Goal: Task Accomplishment & Management: Use online tool/utility

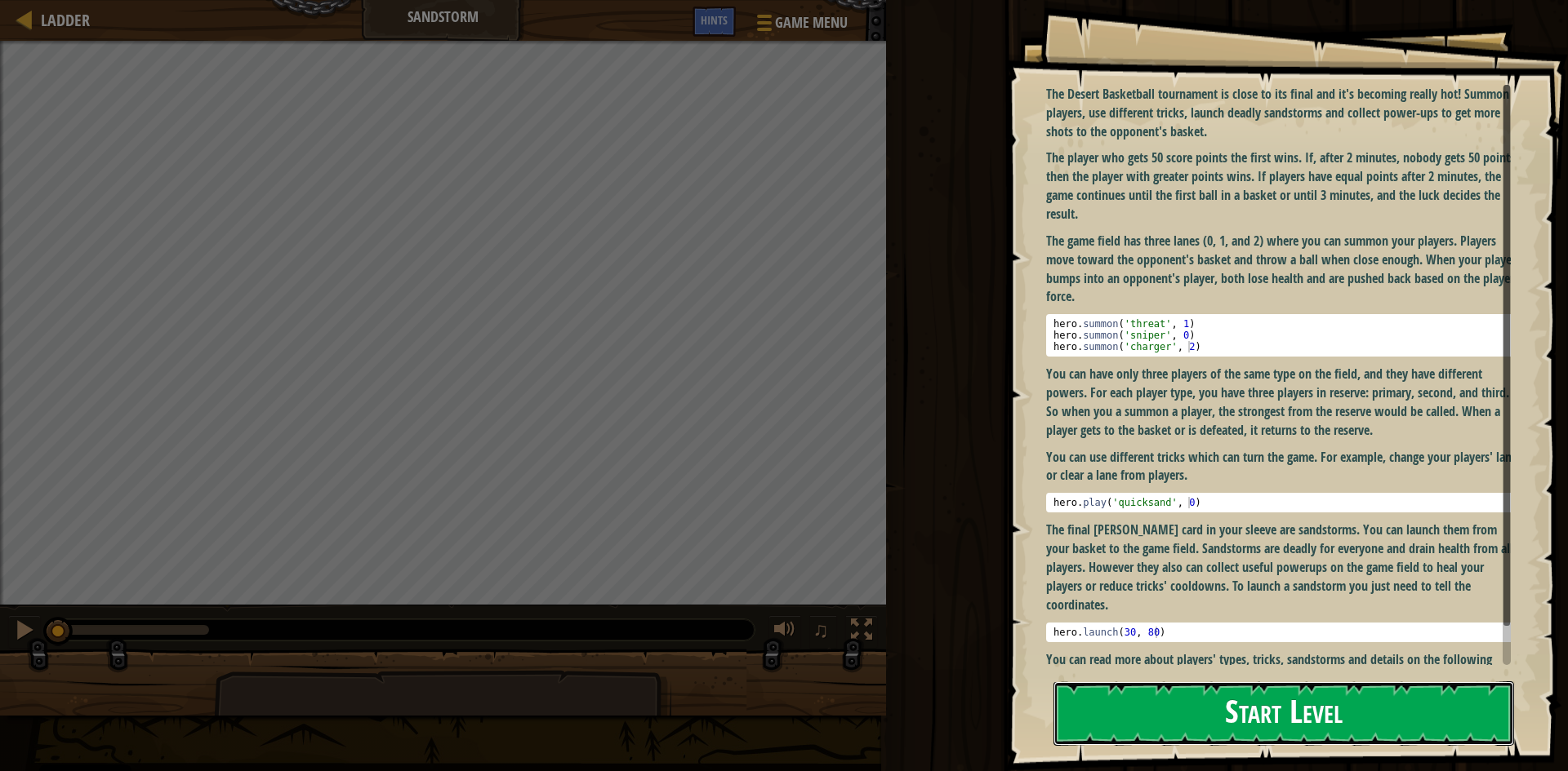
click at [1405, 726] on button "Start Level" at bounding box center [1283, 714] width 461 height 65
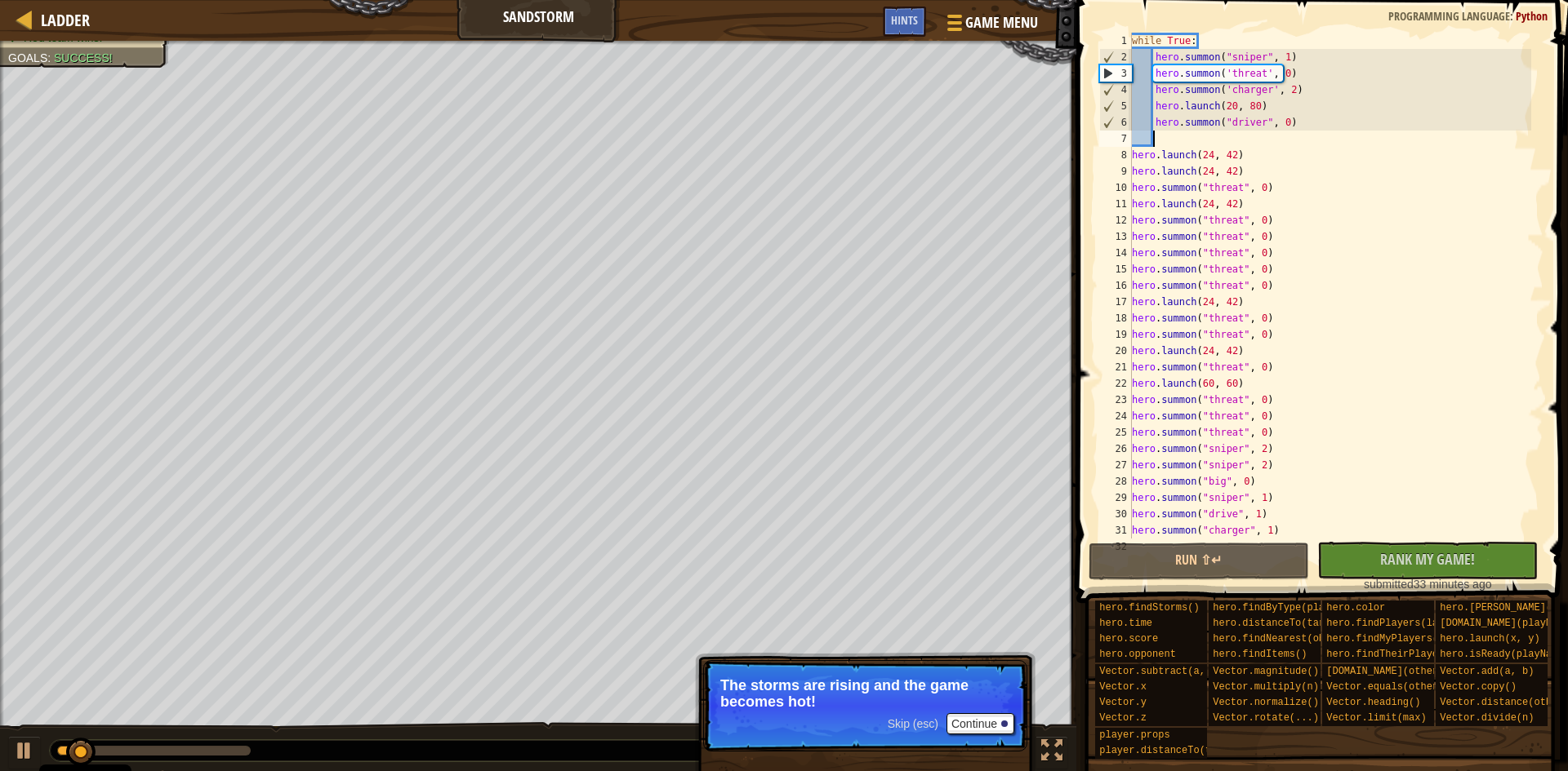
click at [1170, 143] on div "while True : hero . summon ( "sniper" , 1 ) hero . [PERSON_NAME] ( 'threat' , 0…" at bounding box center [1330, 302] width 403 height 538
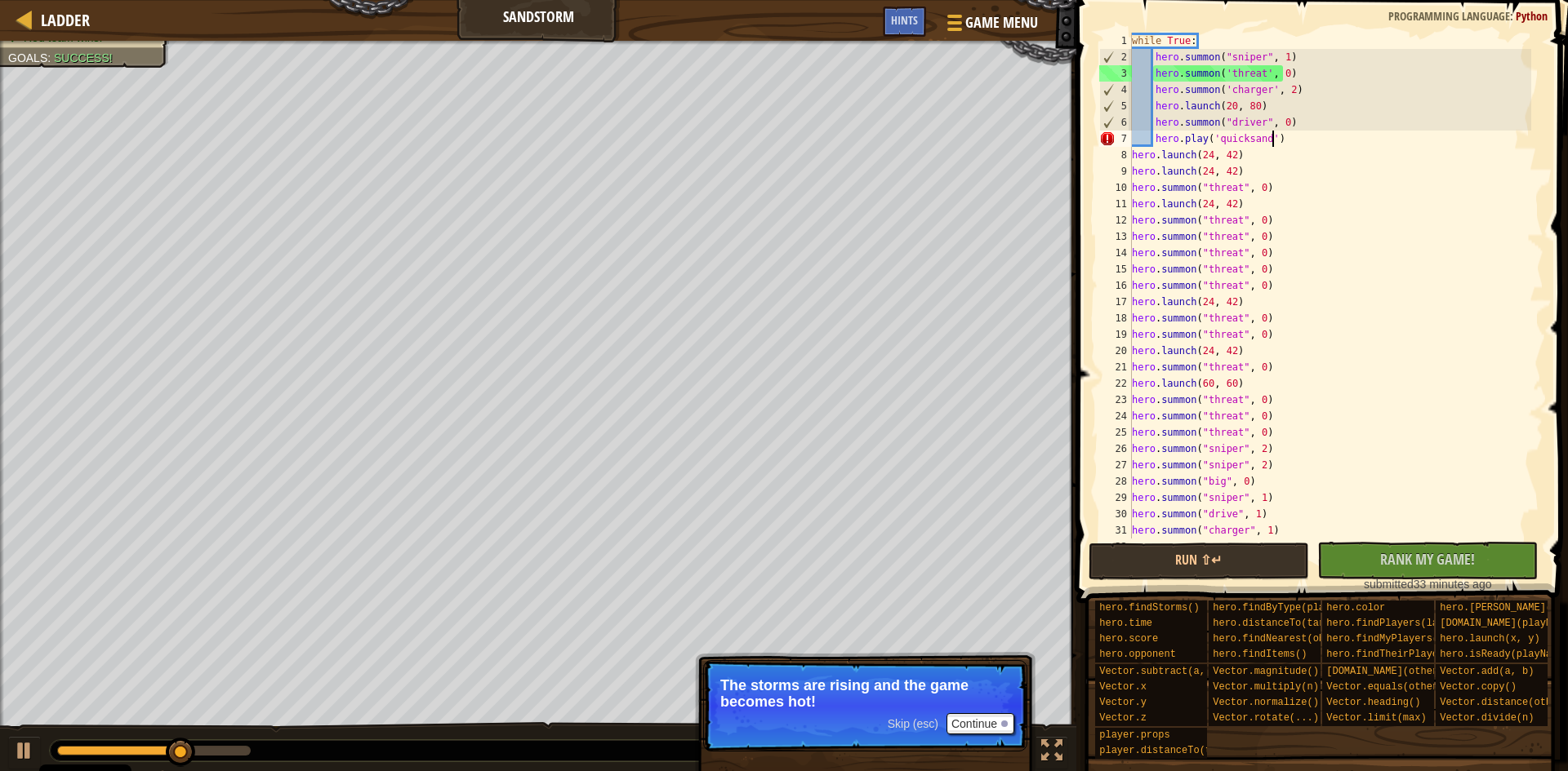
scroll to position [7, 10]
click at [907, 16] on span "Hints" at bounding box center [904, 20] width 27 height 16
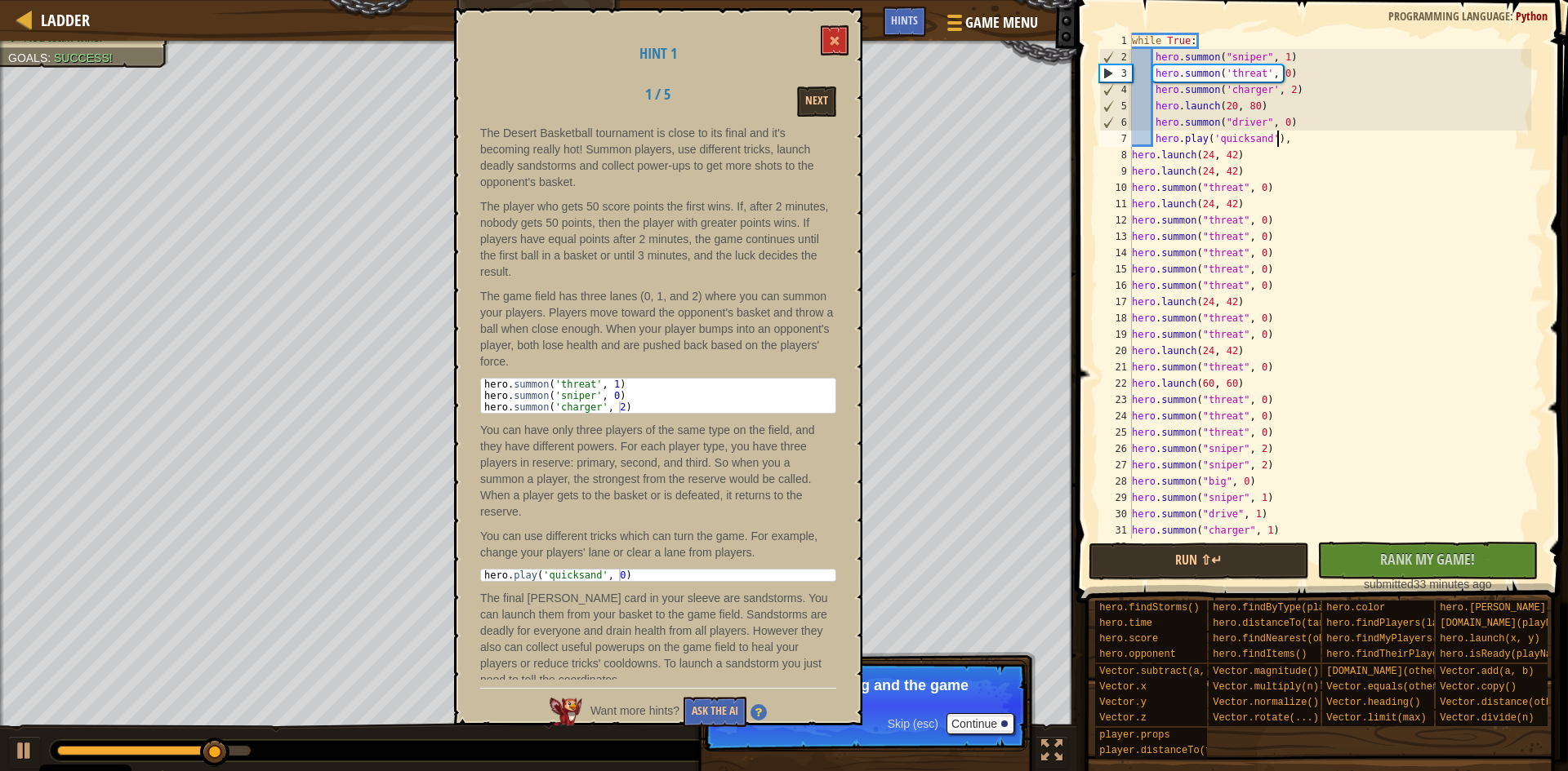
scroll to position [27, 0]
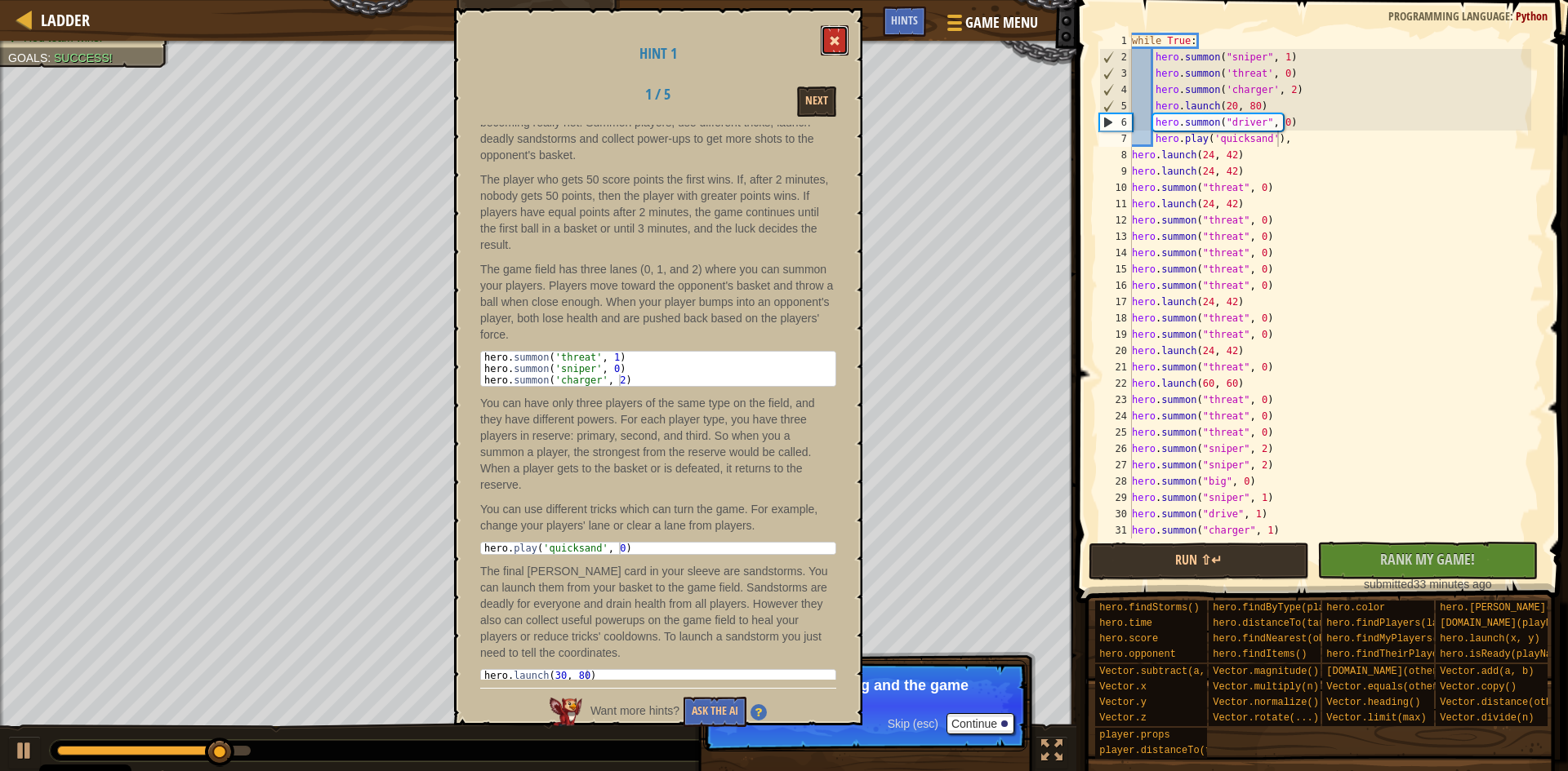
click at [836, 48] on button at bounding box center [835, 40] width 28 height 30
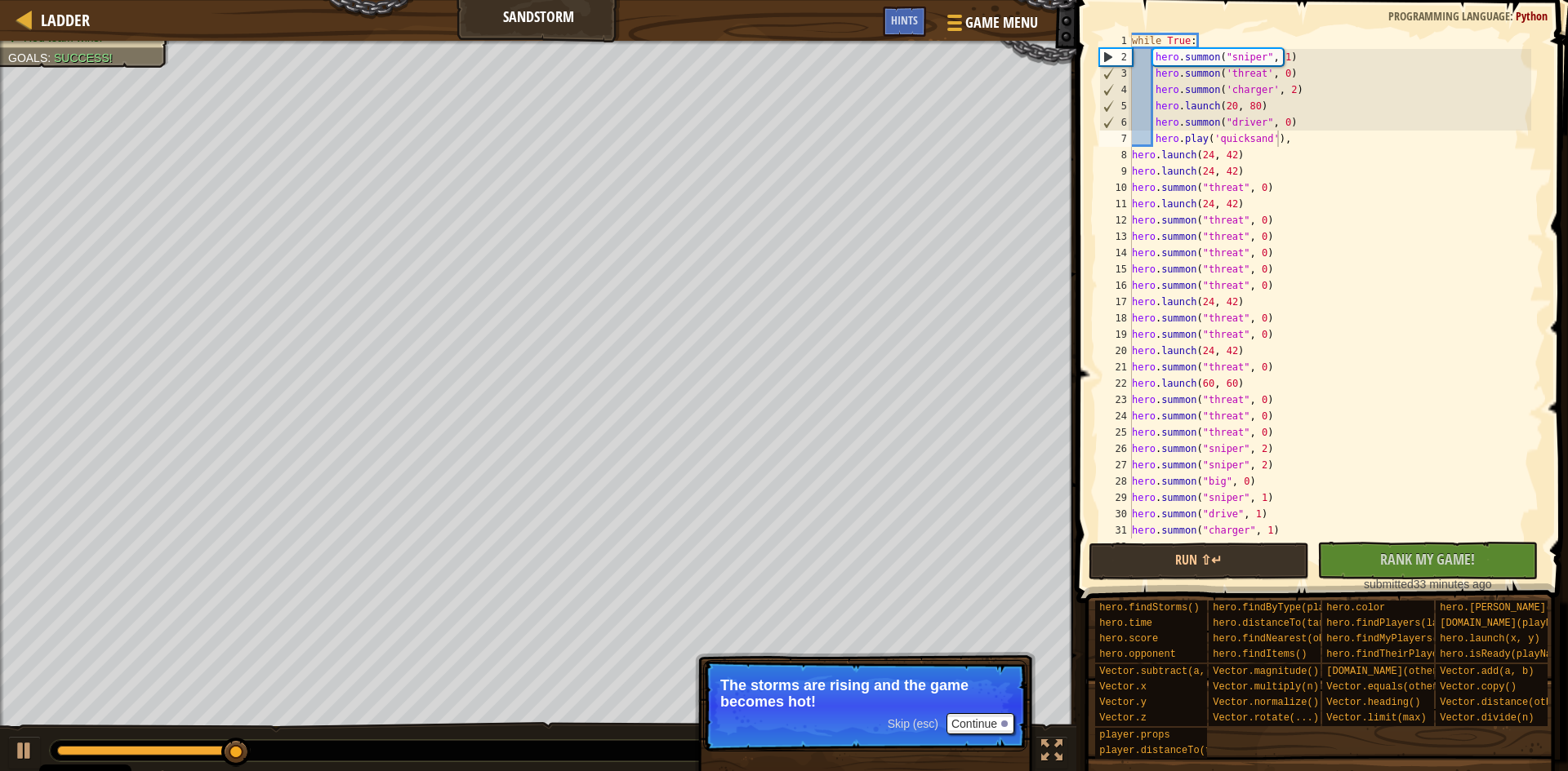
click at [1295, 138] on div "while True : hero . summon ( "sniper" , 1 ) hero . [PERSON_NAME] ( 'threat' , 0…" at bounding box center [1330, 302] width 403 height 538
click at [1230, 563] on button "Run ⇧↵" at bounding box center [1199, 561] width 221 height 37
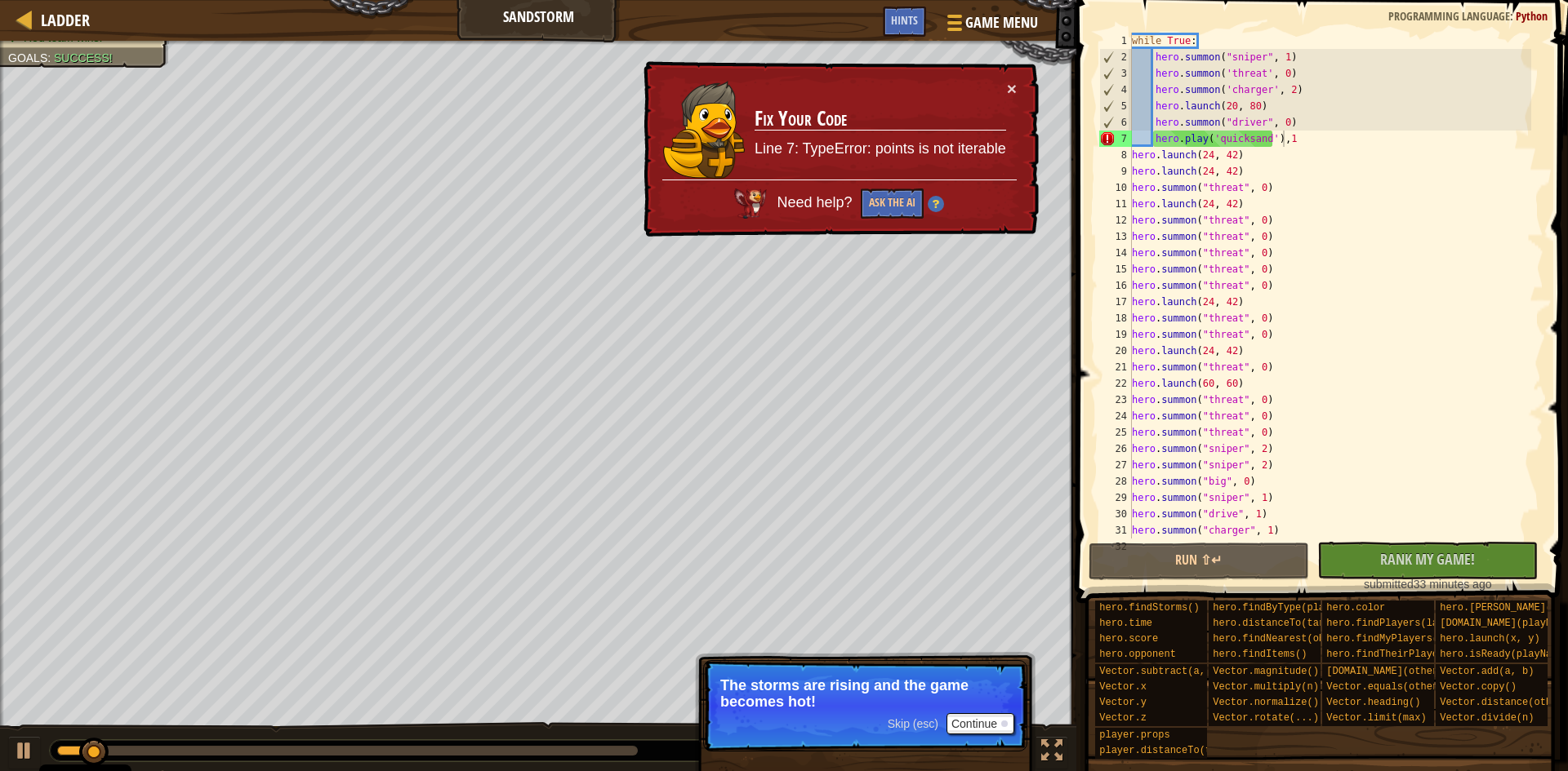
drag, startPoint x: 1005, startPoint y: 87, endPoint x: 1214, endPoint y: 114, distance: 210.7
click at [1006, 87] on div "× Fix Your Code Line 7: TypeError: points is not iterable Need help? Ask the AI" at bounding box center [839, 150] width 399 height 176
click at [1292, 138] on div "while True : hero . summon ( "sniper" , 1 ) hero . [PERSON_NAME] ( 'threat' , 0…" at bounding box center [1330, 302] width 403 height 538
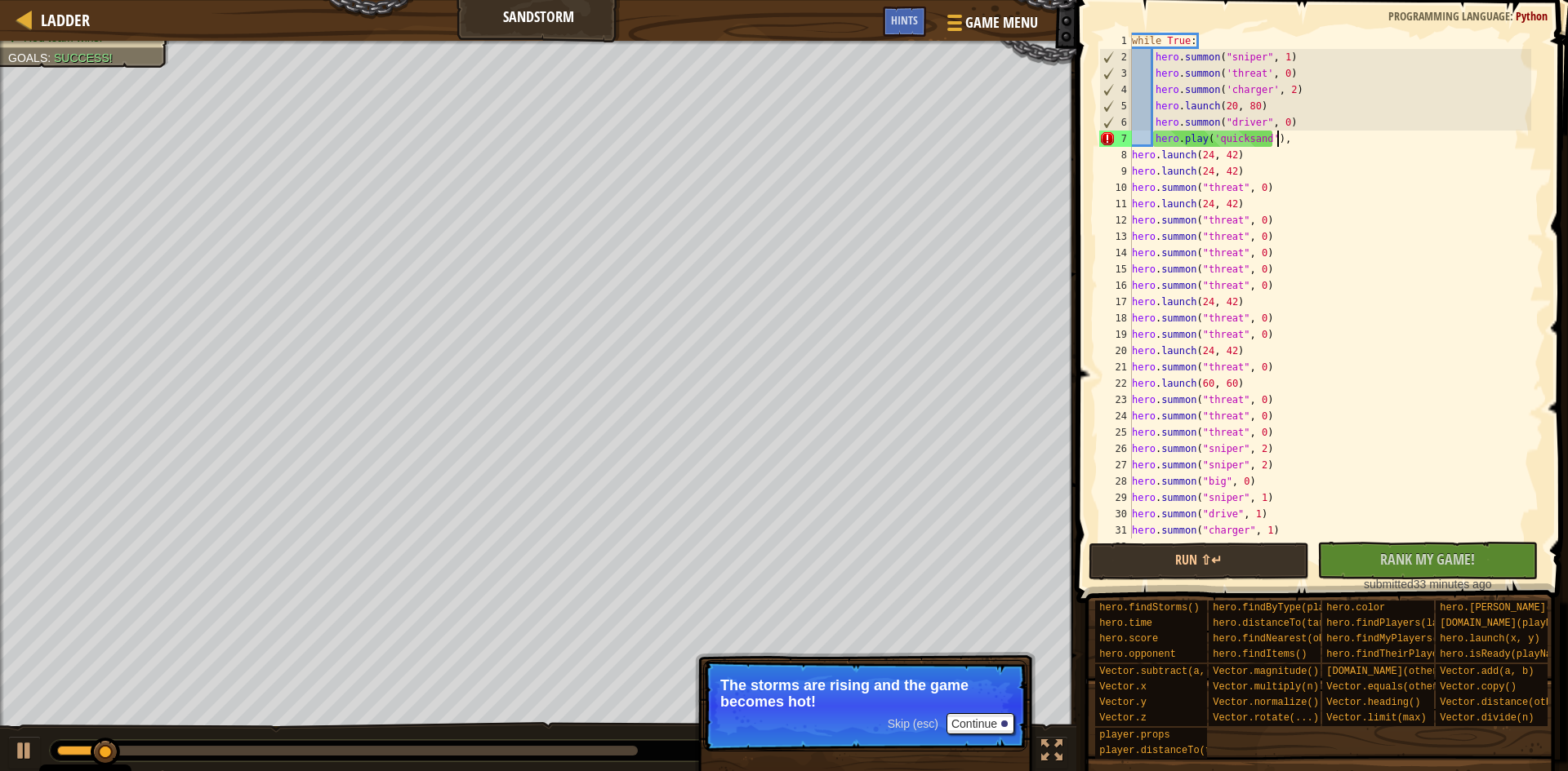
scroll to position [7, 10]
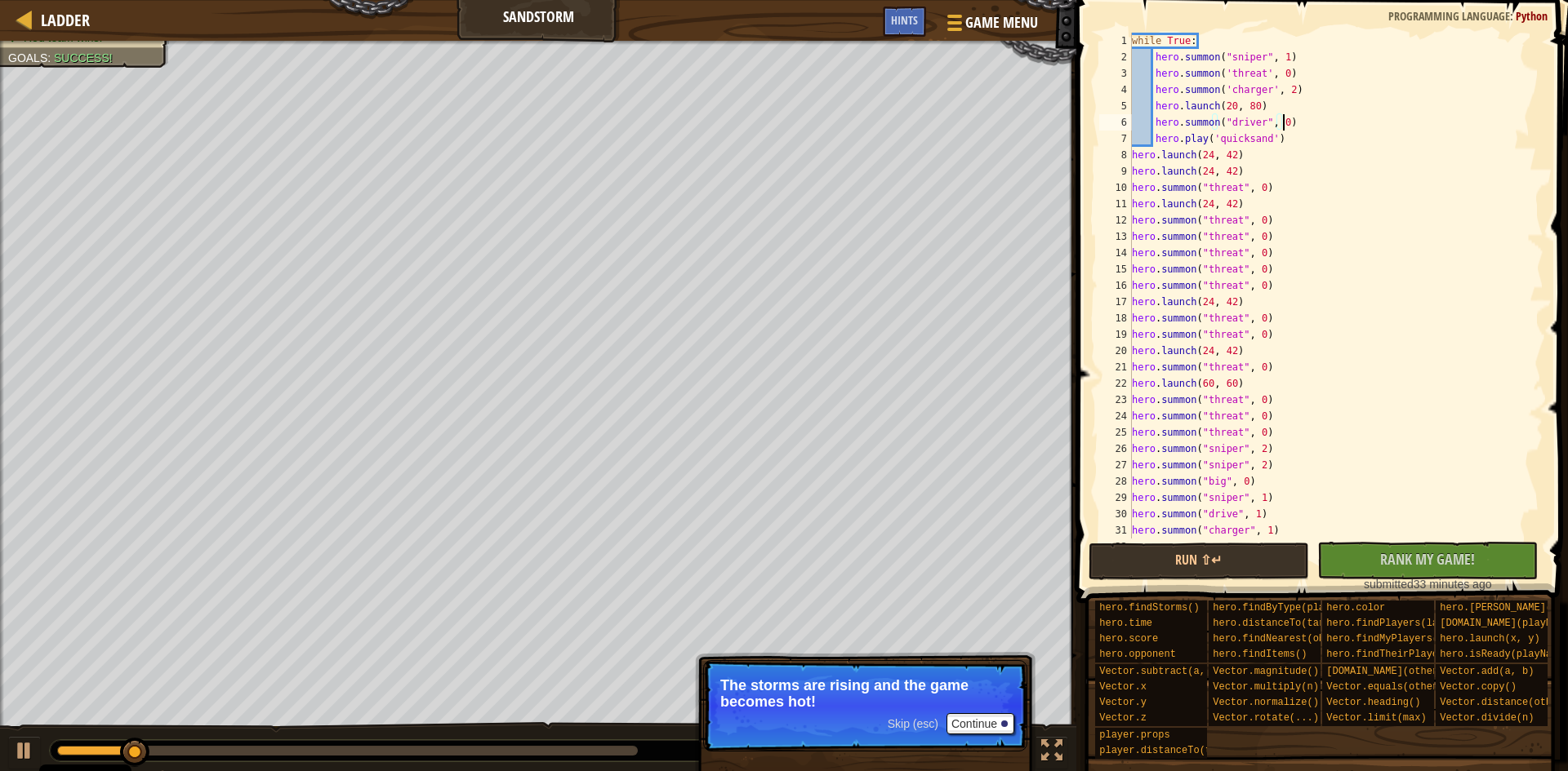
click at [1284, 130] on div "while True : hero . summon ( "sniper" , 1 ) hero . [PERSON_NAME] ( 'threat' , 0…" at bounding box center [1330, 302] width 403 height 538
type textarea "hero.summon("driver", 0)"
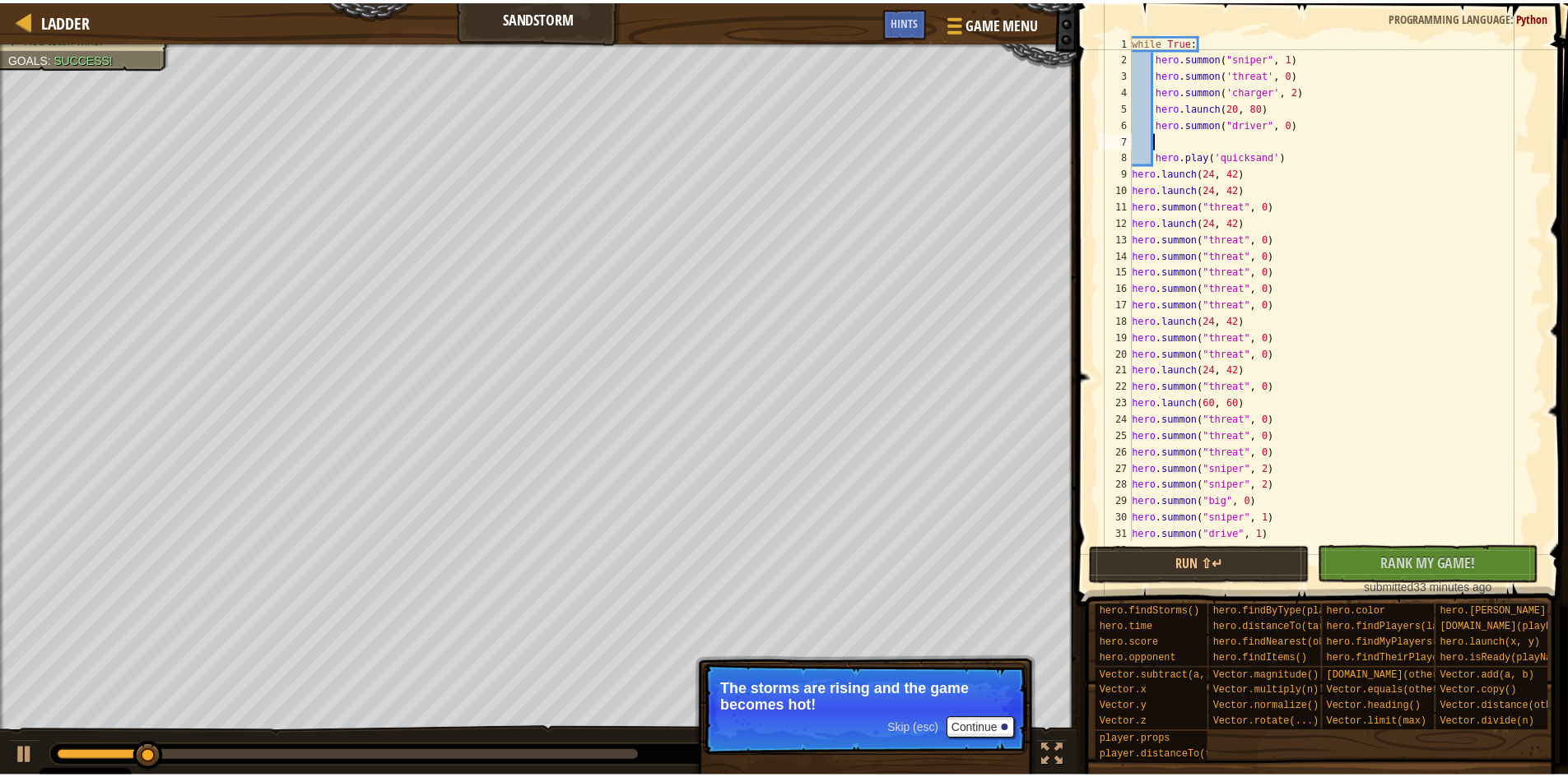
scroll to position [7, 0]
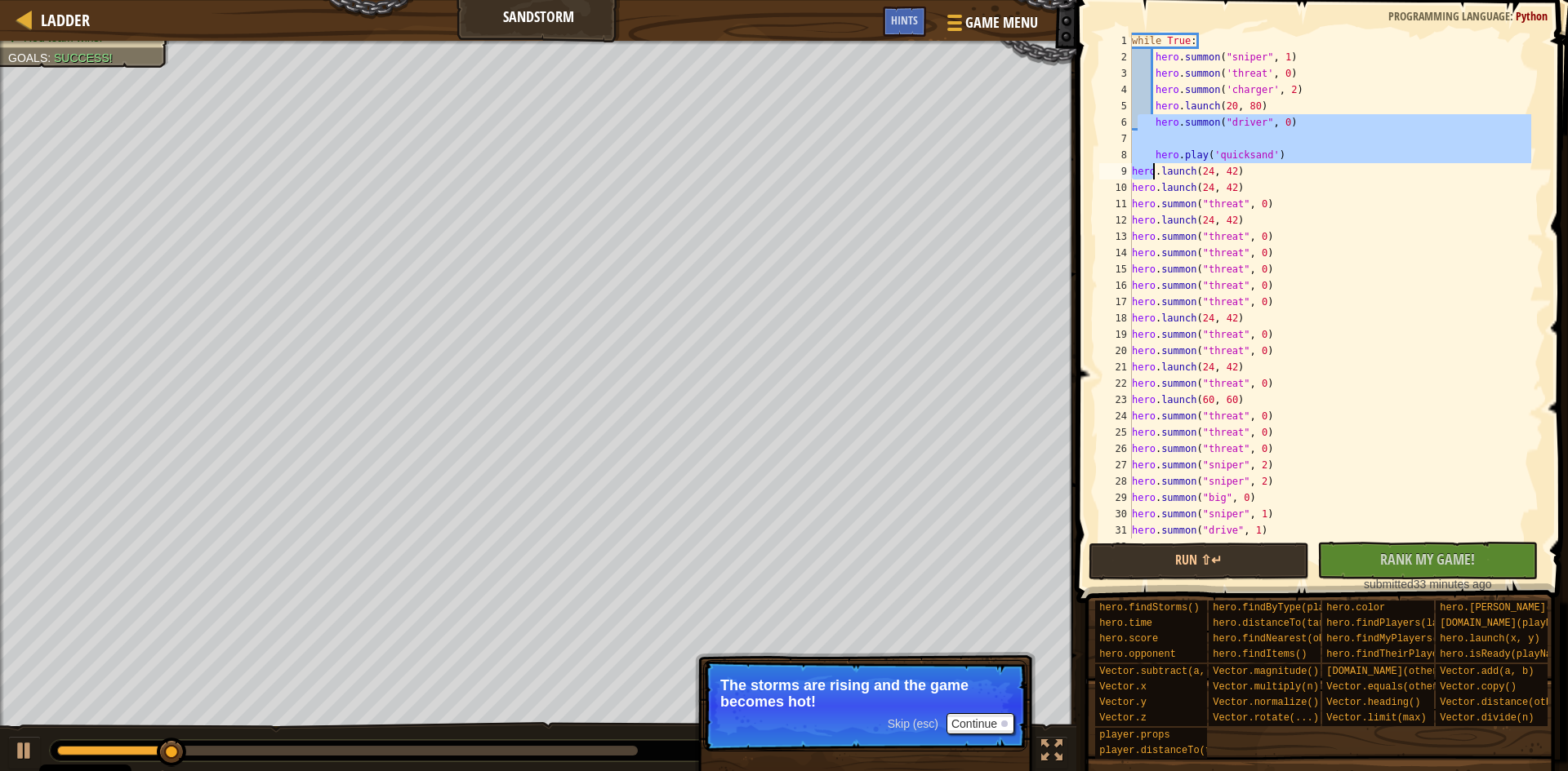
drag, startPoint x: 1138, startPoint y: 121, endPoint x: 1153, endPoint y: 169, distance: 50.3
click at [1153, 169] on div "while True : hero . summon ( "sniper" , 1 ) hero . [PERSON_NAME] ( 'threat' , 0…" at bounding box center [1330, 302] width 403 height 538
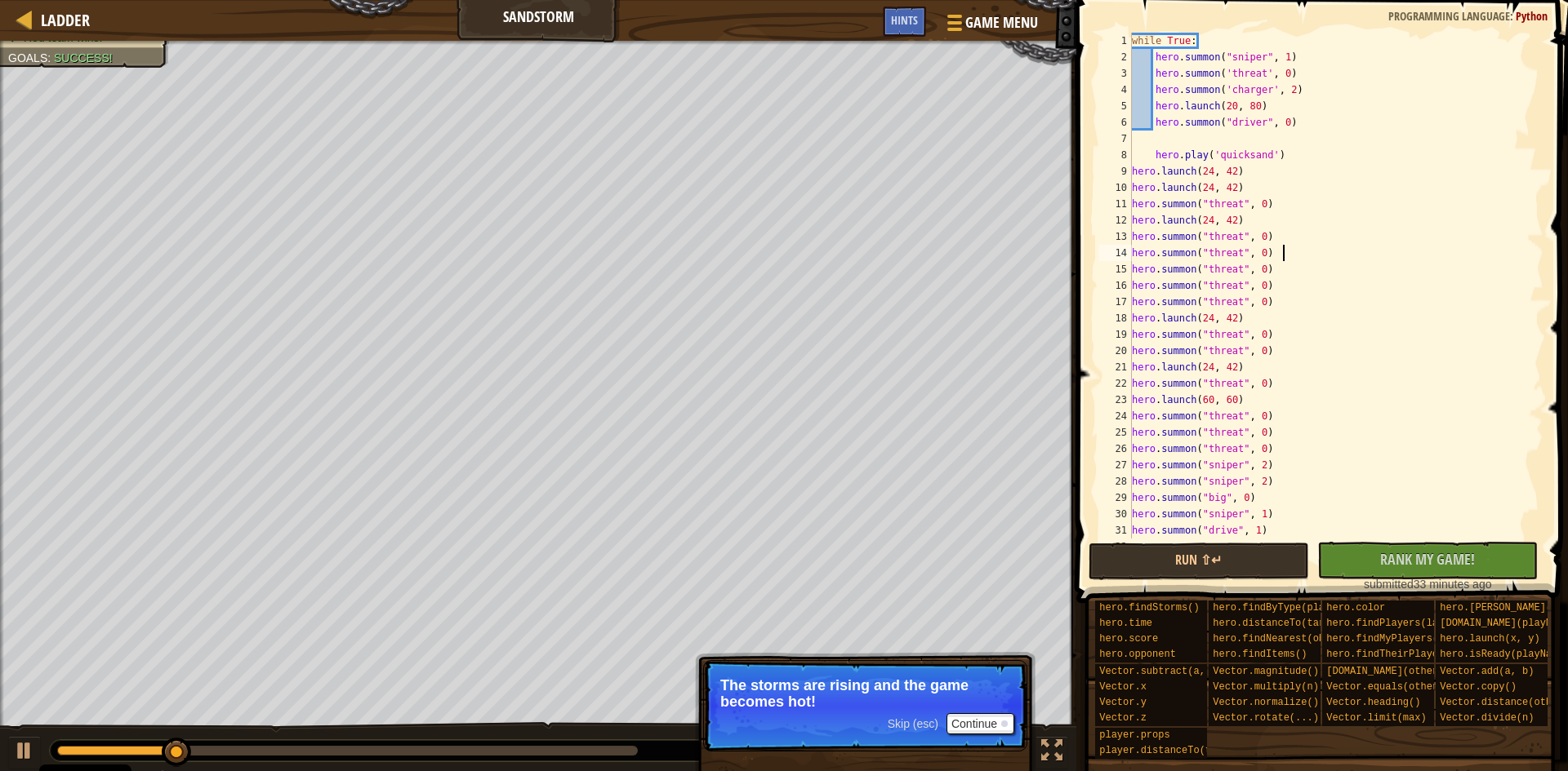
click at [1493, 257] on div "while True : hero . summon ( "sniper" , 1 ) hero . [PERSON_NAME] ( 'threat' , 0…" at bounding box center [1330, 302] width 403 height 538
drag, startPoint x: 1140, startPoint y: 110, endPoint x: 1140, endPoint y: 147, distance: 37.0
drag, startPoint x: 1140, startPoint y: 147, endPoint x: 1361, endPoint y: 157, distance: 221.2
click at [1356, 159] on div "while True : hero . summon ( "sniper" , 1 ) hero . [PERSON_NAME] ( 'threat' , 0…" at bounding box center [1330, 302] width 403 height 538
type textarea "[DOMAIN_NAME]('quicksand')"
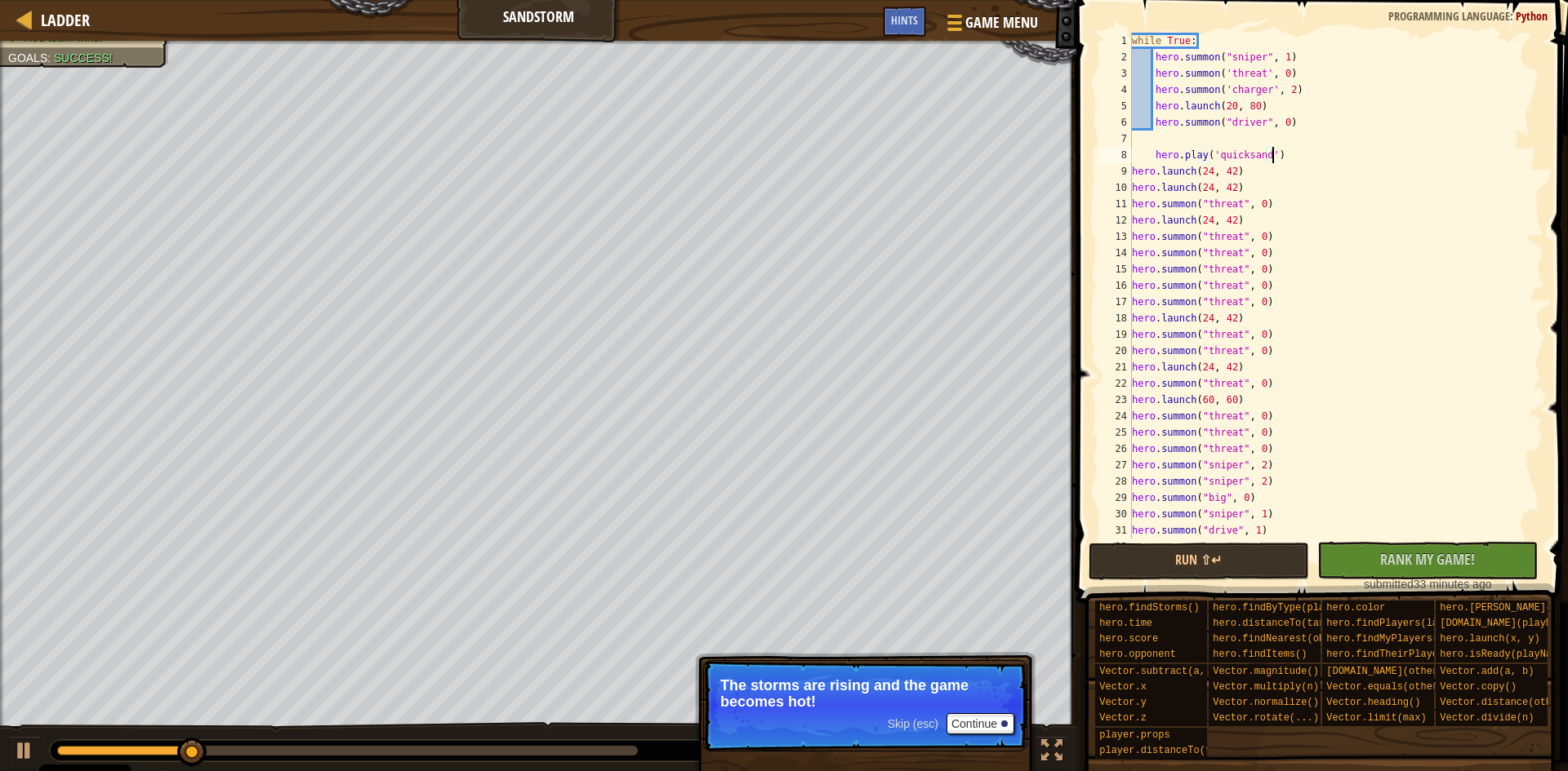
click at [1199, 135] on div "while True : hero . summon ( "sniper" , 1 ) hero . [PERSON_NAME] ( 'threat' , 0…" at bounding box center [1330, 302] width 403 height 538
type textarea "hero.summon("driver", 0)"
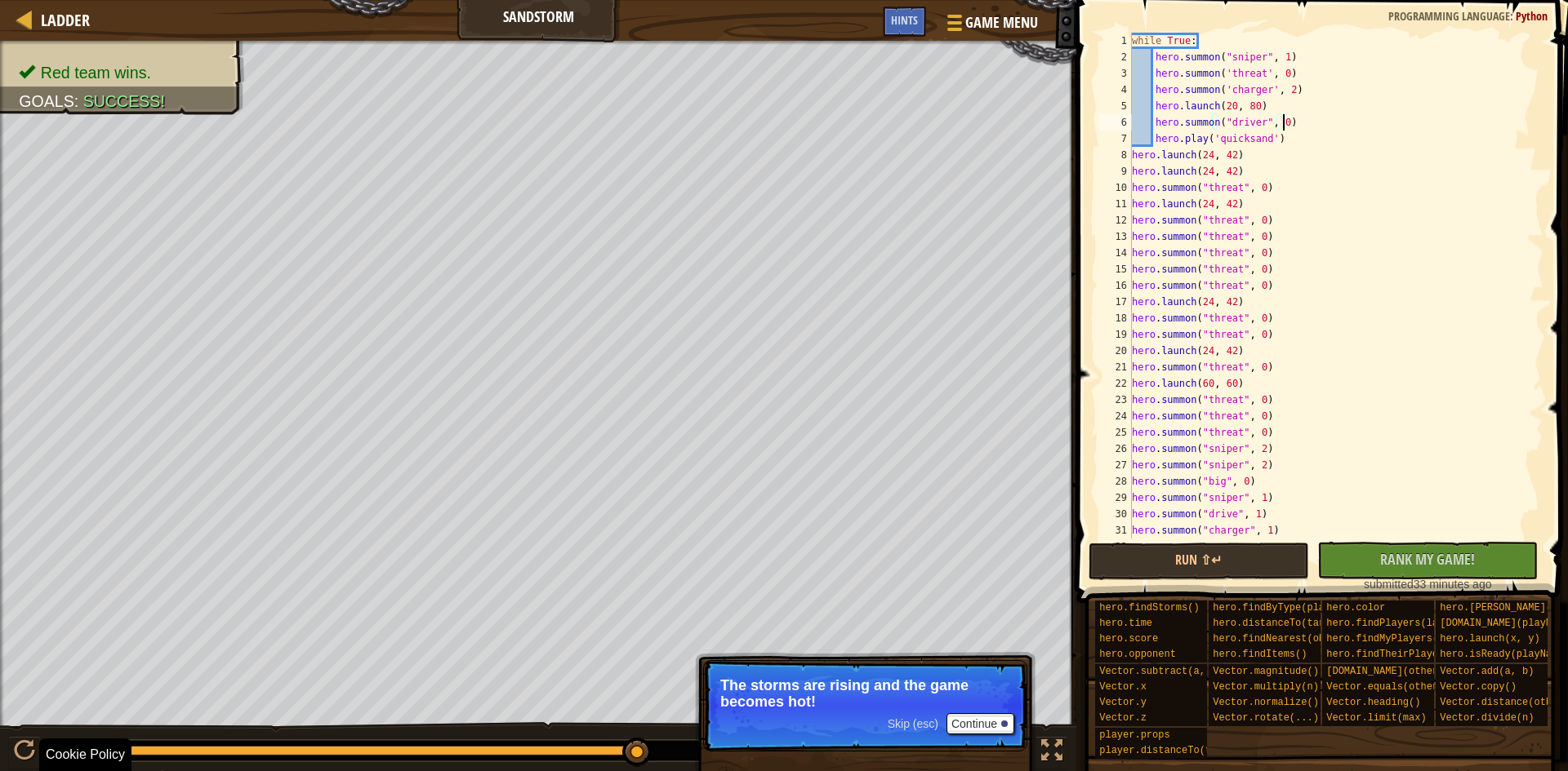
drag, startPoint x: 330, startPoint y: 751, endPoint x: 831, endPoint y: 763, distance: 501.1
click at [831, 763] on div "Red team wins. Goals : Success! x 0 [PERSON_NAME] N 50 0 [PERSON_NAME] M 41 ♫ O…" at bounding box center [784, 405] width 1568 height 730
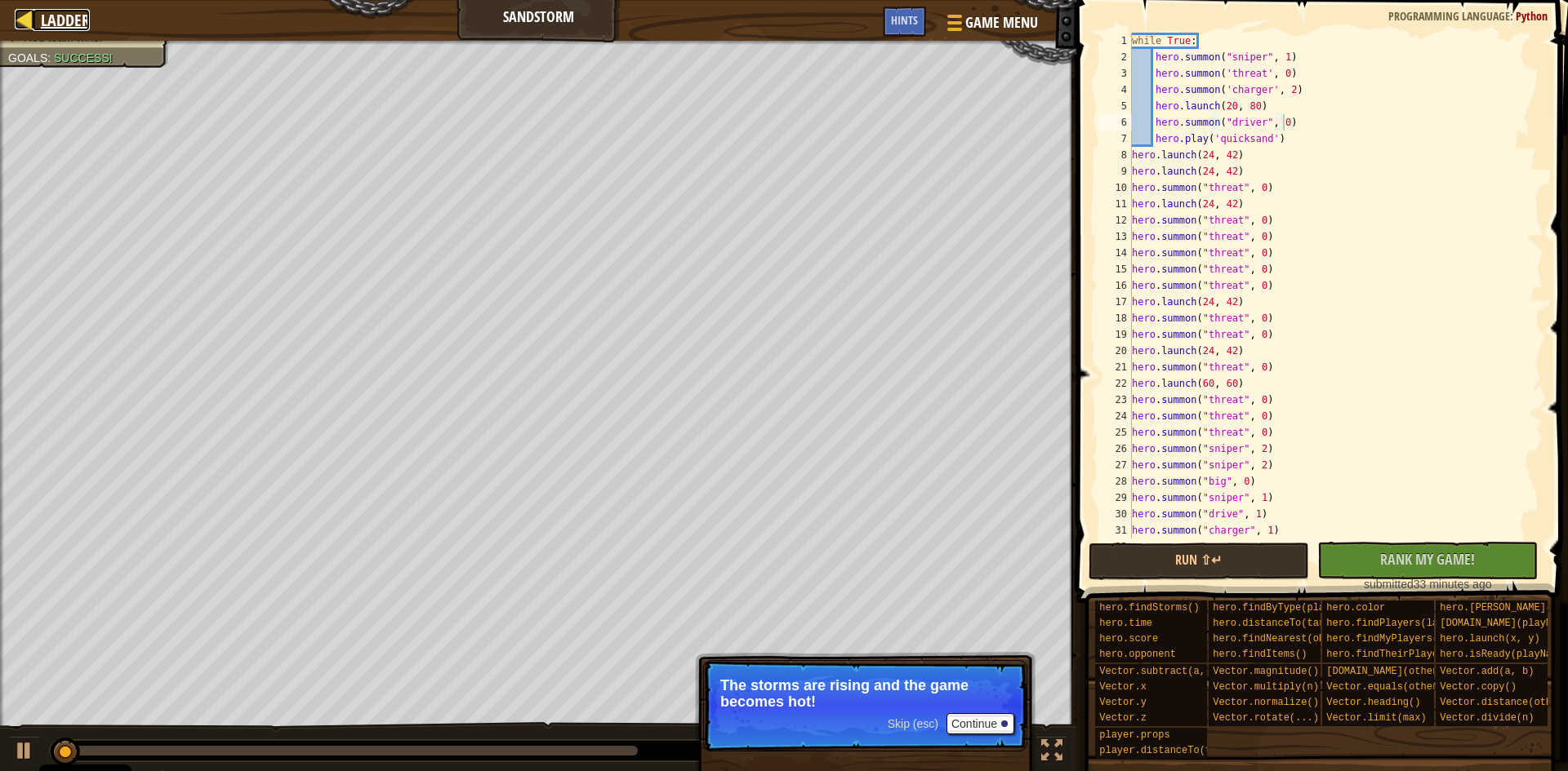
click at [42, 27] on span "Ladder" at bounding box center [65, 19] width 49 height 22
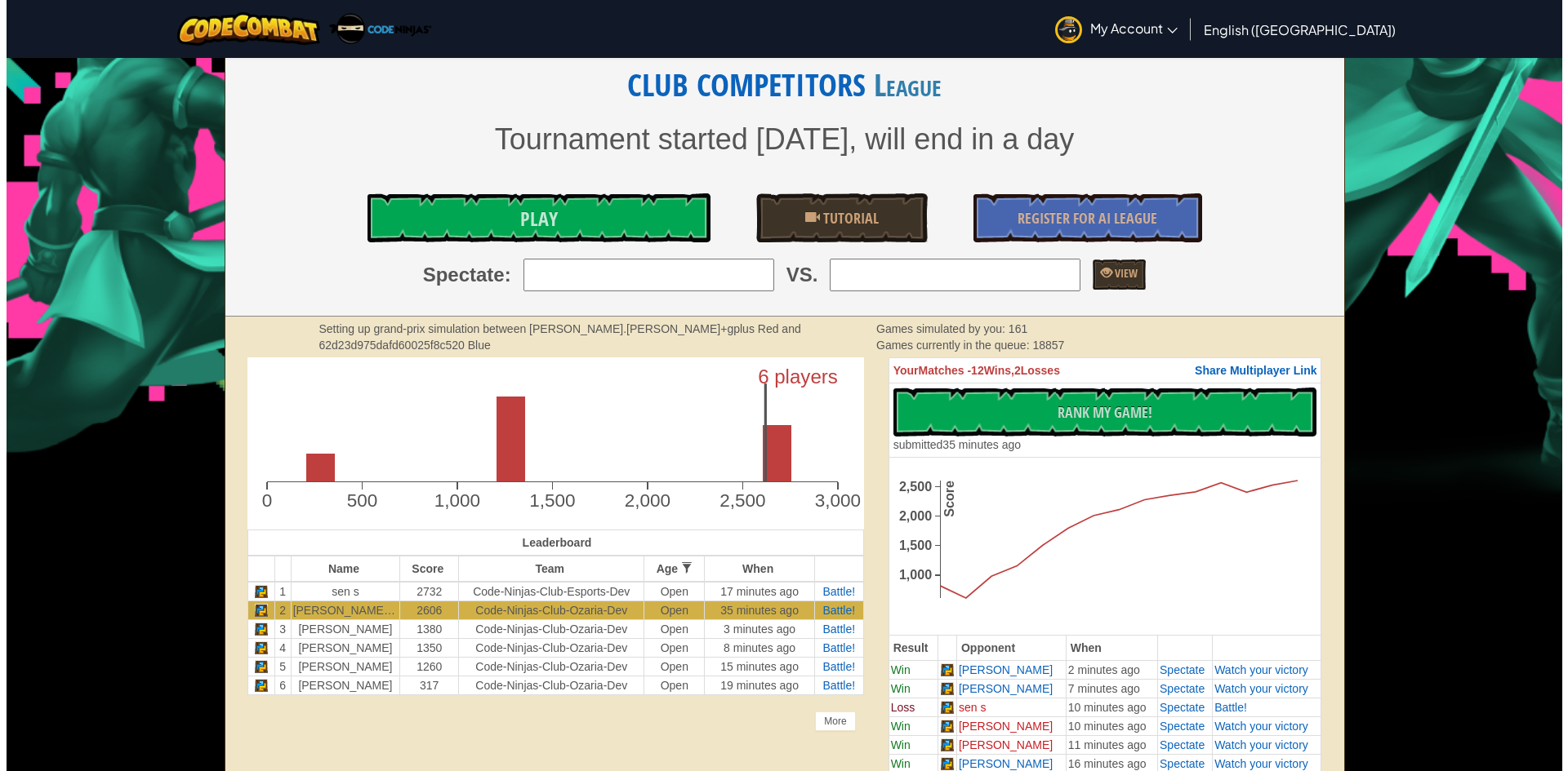
scroll to position [218, 0]
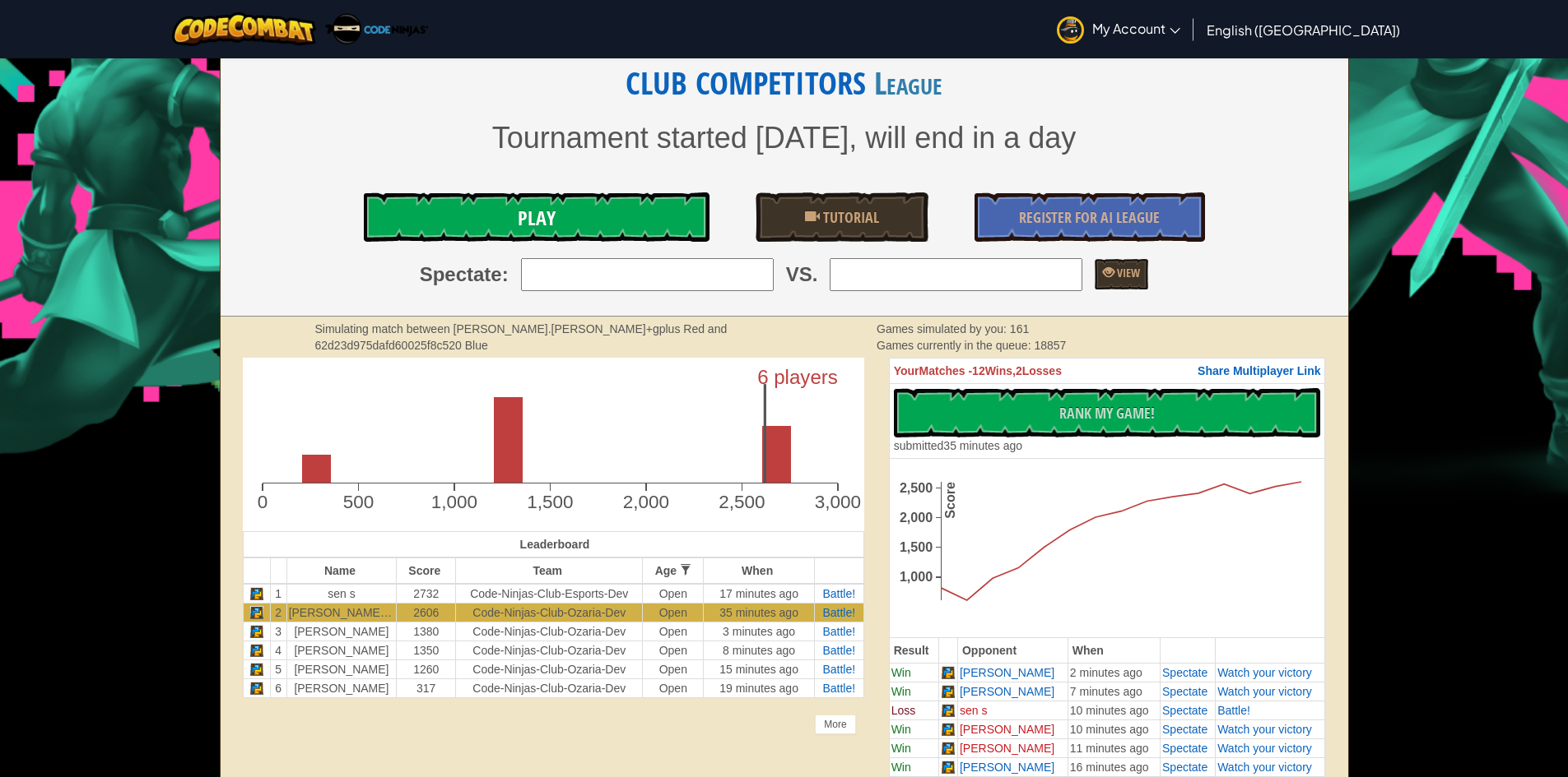
click at [551, 209] on span "Play" at bounding box center [536, 218] width 37 height 26
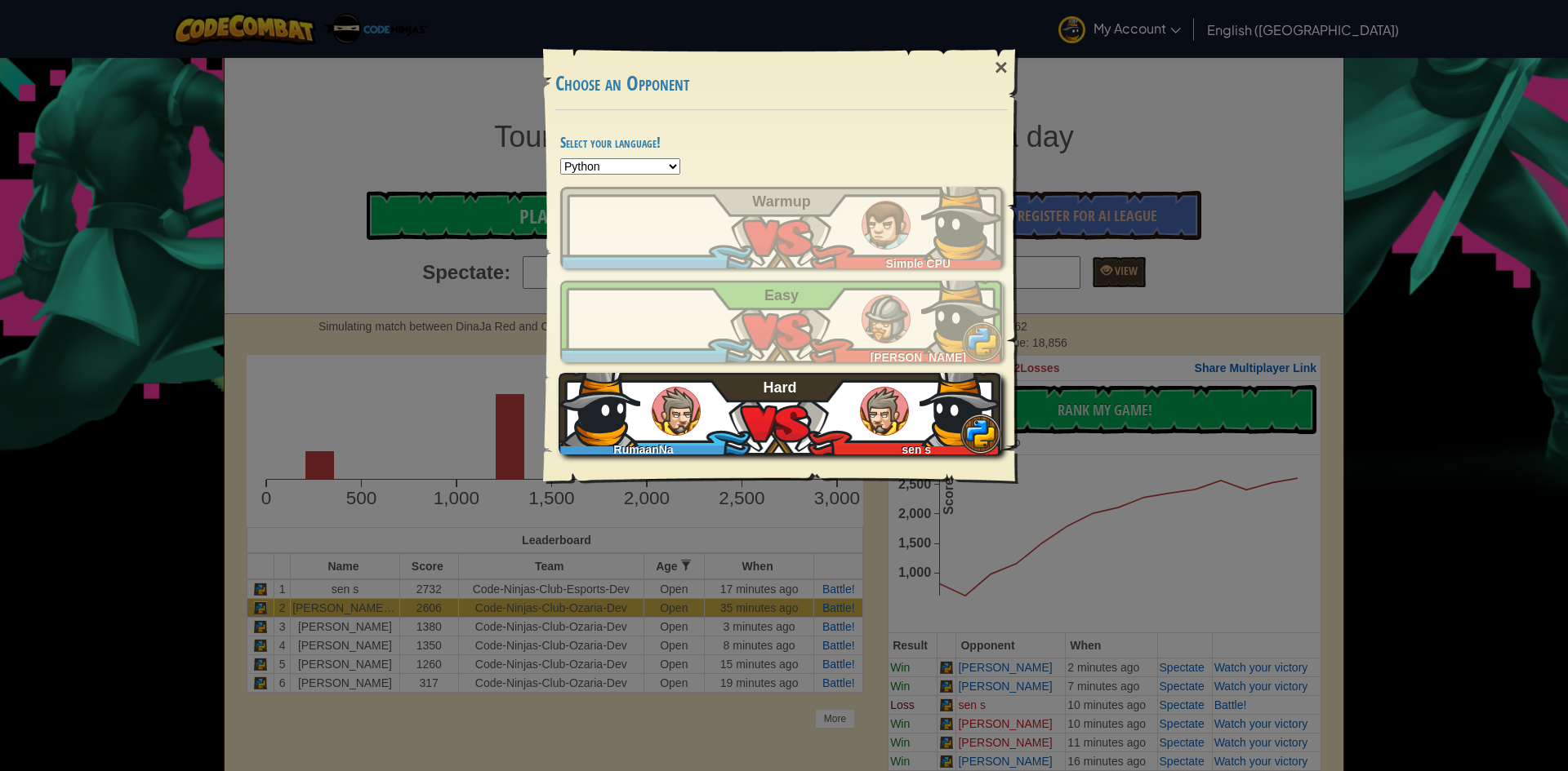
click at [784, 392] on span "Hard" at bounding box center [780, 387] width 34 height 16
